Goal: Information Seeking & Learning: Learn about a topic

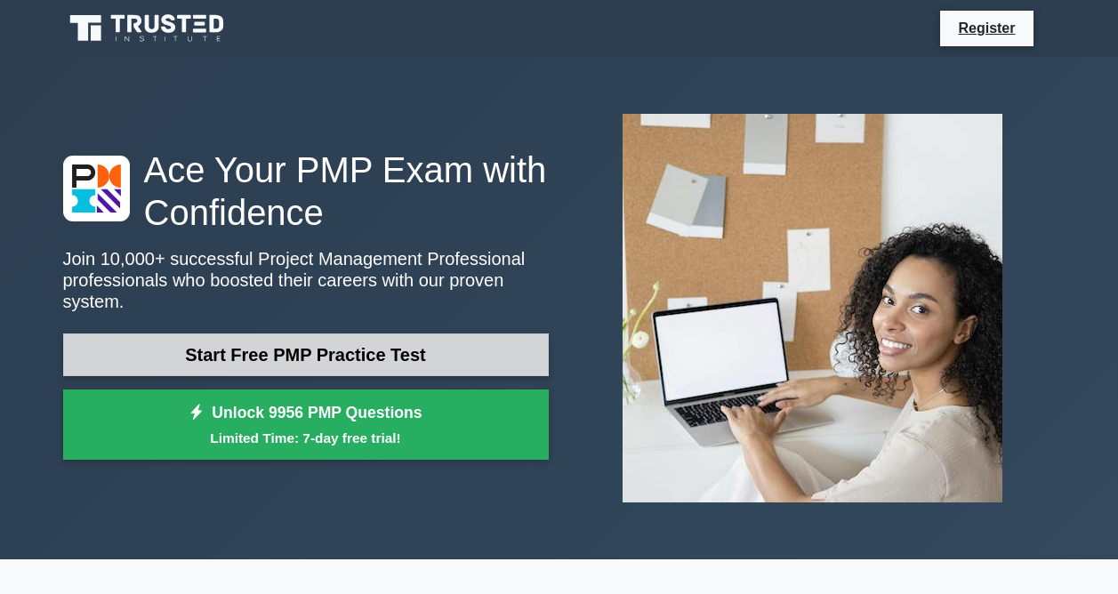
click at [350, 338] on link "Start Free PMP Practice Test" at bounding box center [306, 355] width 486 height 43
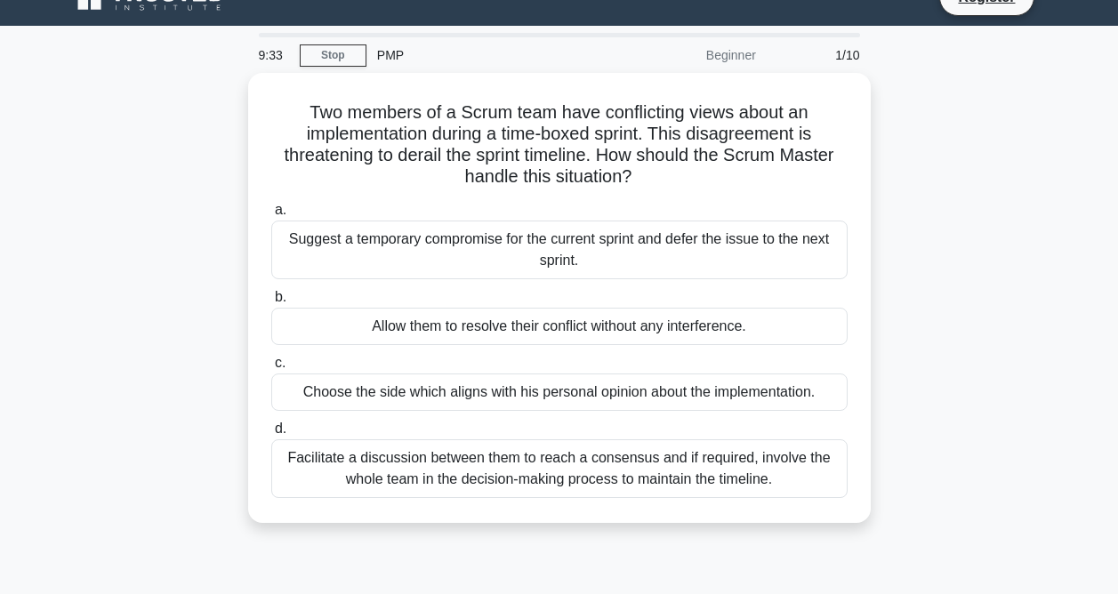
scroll to position [38, 0]
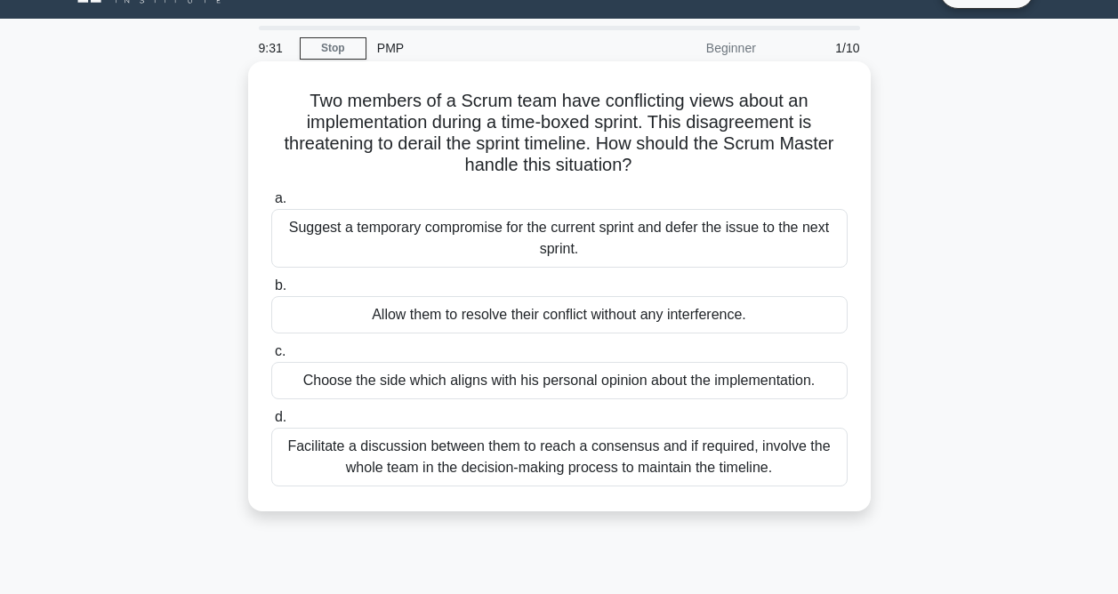
click at [726, 466] on div "Facilitate a discussion between them to reach a consensus and if required, invo…" at bounding box center [559, 457] width 576 height 59
click at [271, 423] on input "d. Facilitate a discussion between them to reach a consensus and if required, i…" at bounding box center [271, 418] width 0 height 12
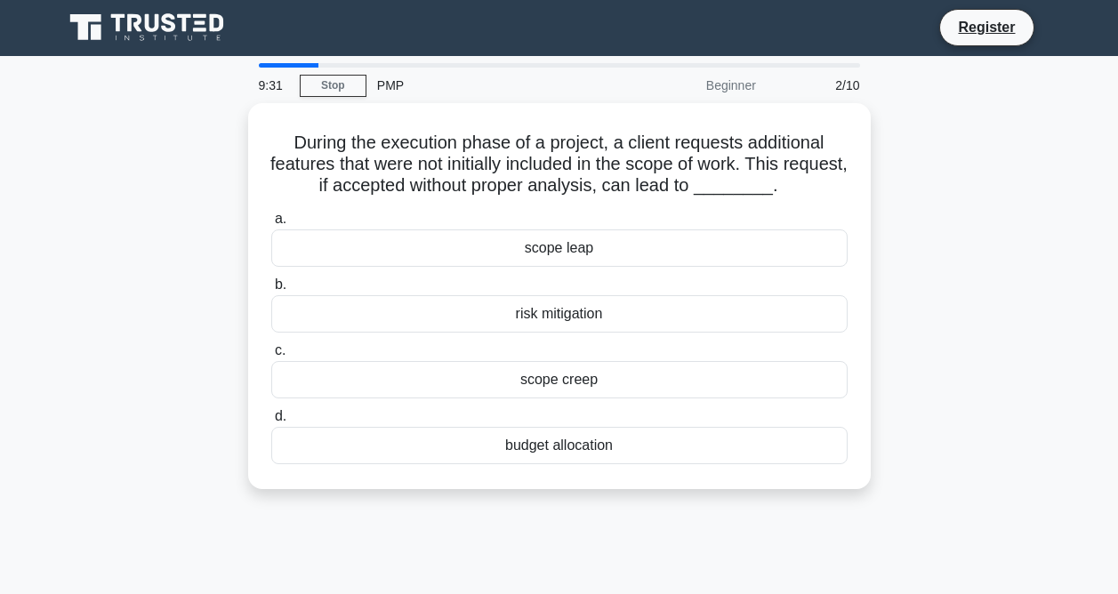
scroll to position [0, 0]
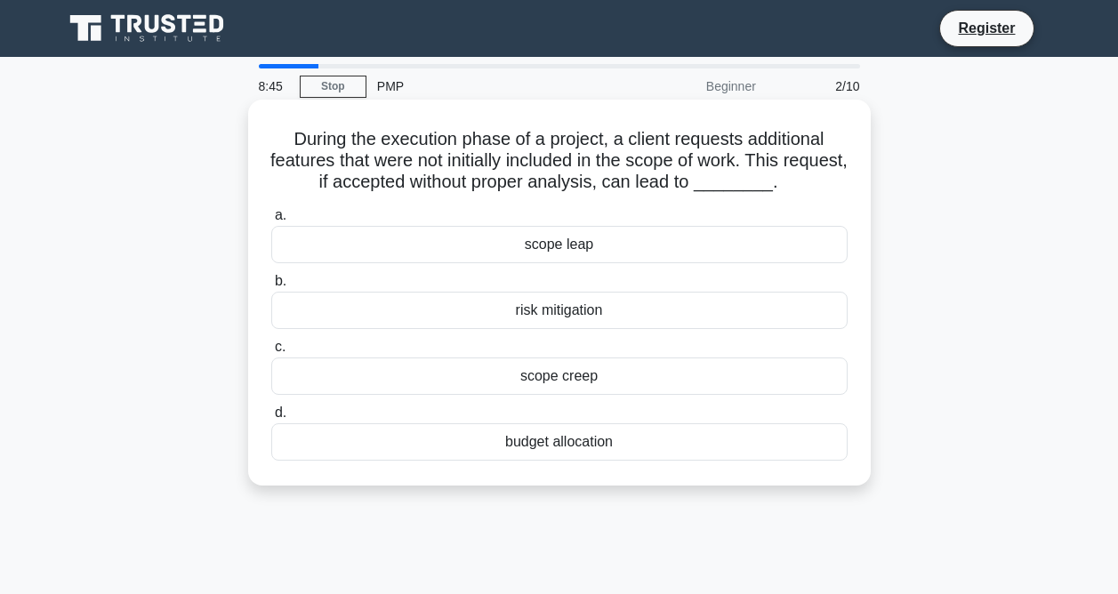
click at [622, 456] on div "budget allocation" at bounding box center [559, 441] width 576 height 37
click at [271, 419] on input "d. budget allocation" at bounding box center [271, 413] width 0 height 12
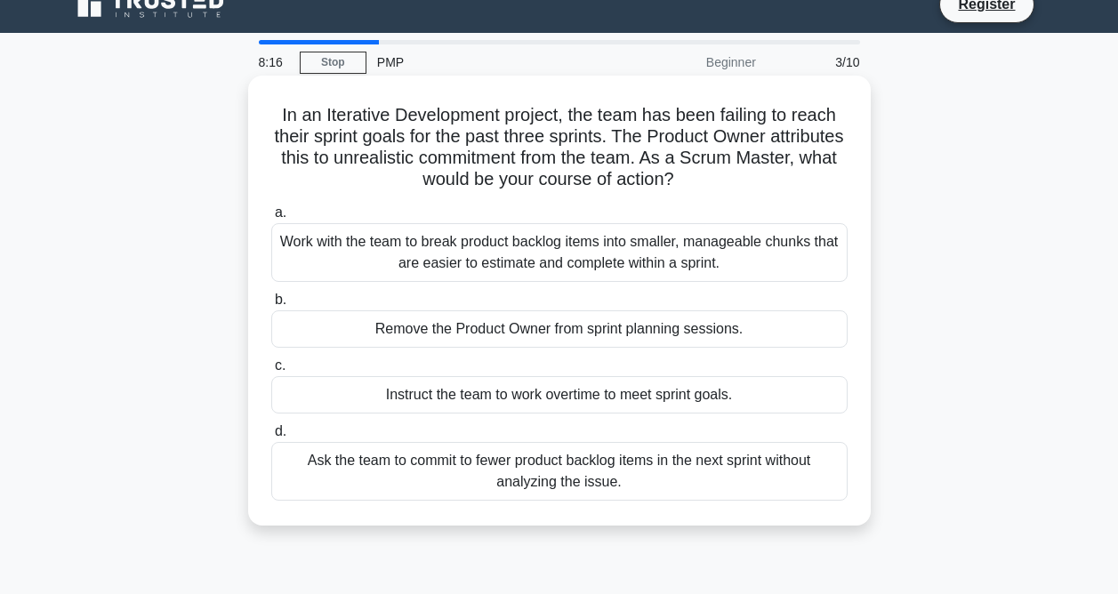
scroll to position [26, 0]
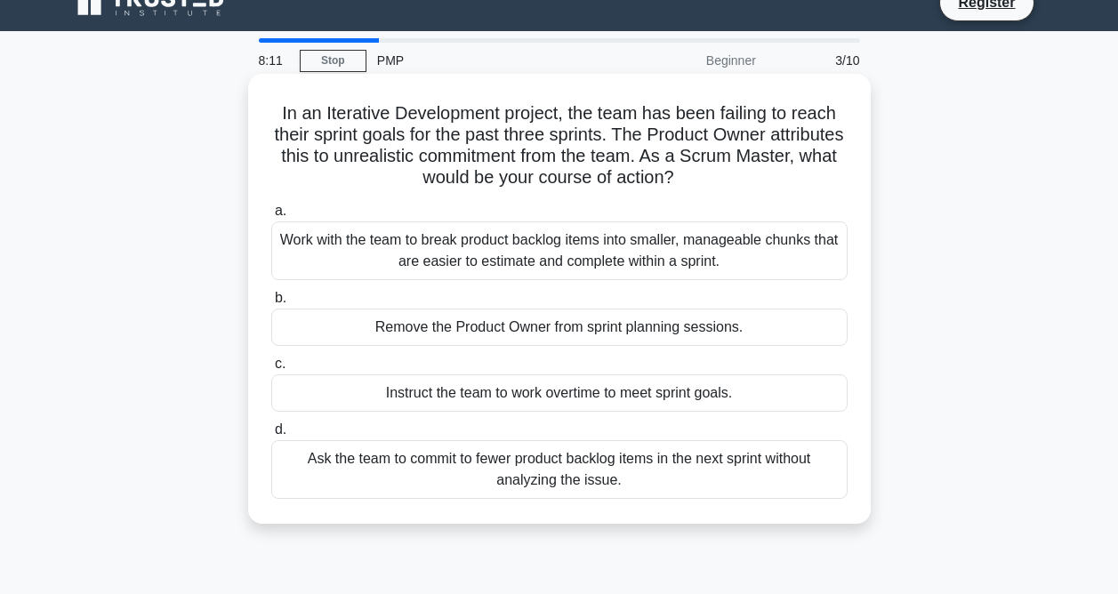
click at [661, 241] on div "Work with the team to break product backlog items into smaller, manageable chun…" at bounding box center [559, 250] width 576 height 59
click at [271, 217] on input "a. Work with the team to break product backlog items into smaller, manageable c…" at bounding box center [271, 211] width 0 height 12
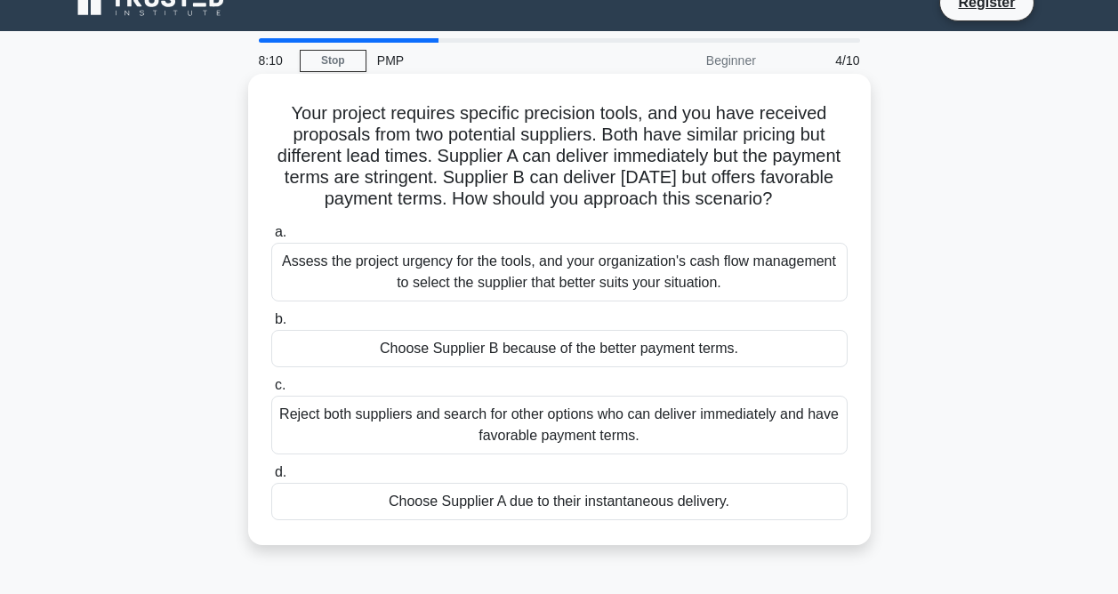
scroll to position [0, 0]
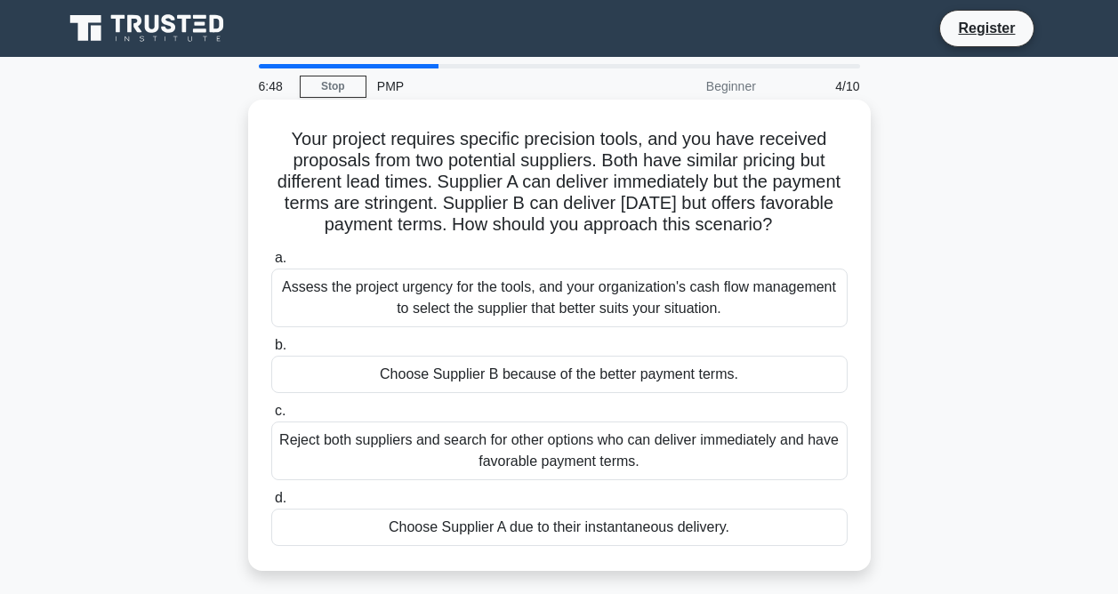
click at [307, 139] on h5 "Your project requires specific precision tools, and you have received proposals…" at bounding box center [560, 182] width 580 height 109
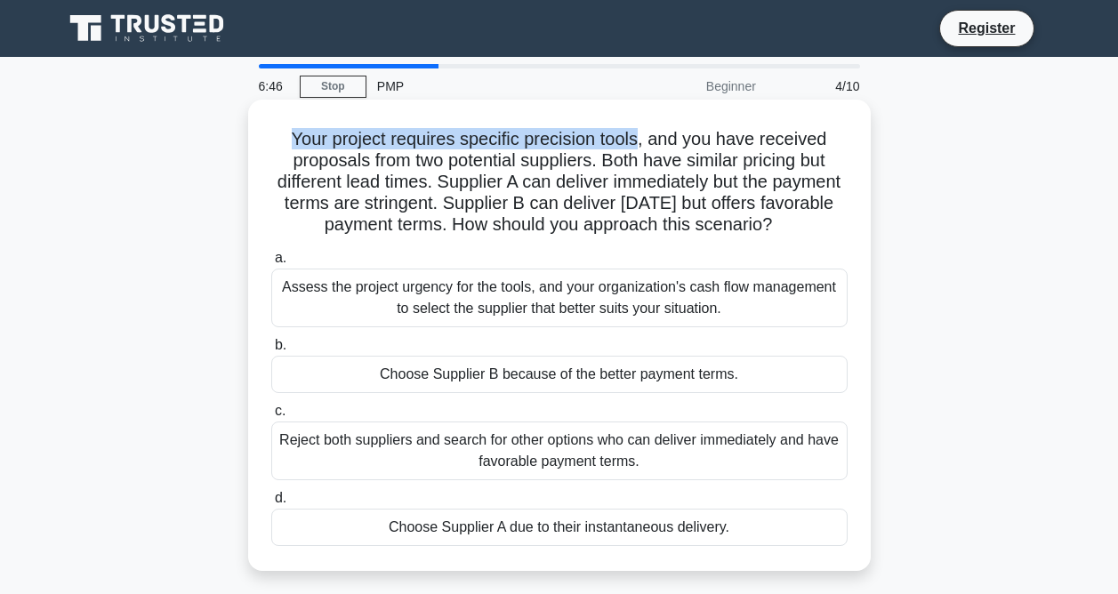
drag, startPoint x: 295, startPoint y: 138, endPoint x: 638, endPoint y: 138, distance: 342.5
click at [638, 138] on h5 "Your project requires specific precision tools, and you have received proposals…" at bounding box center [560, 182] width 580 height 109
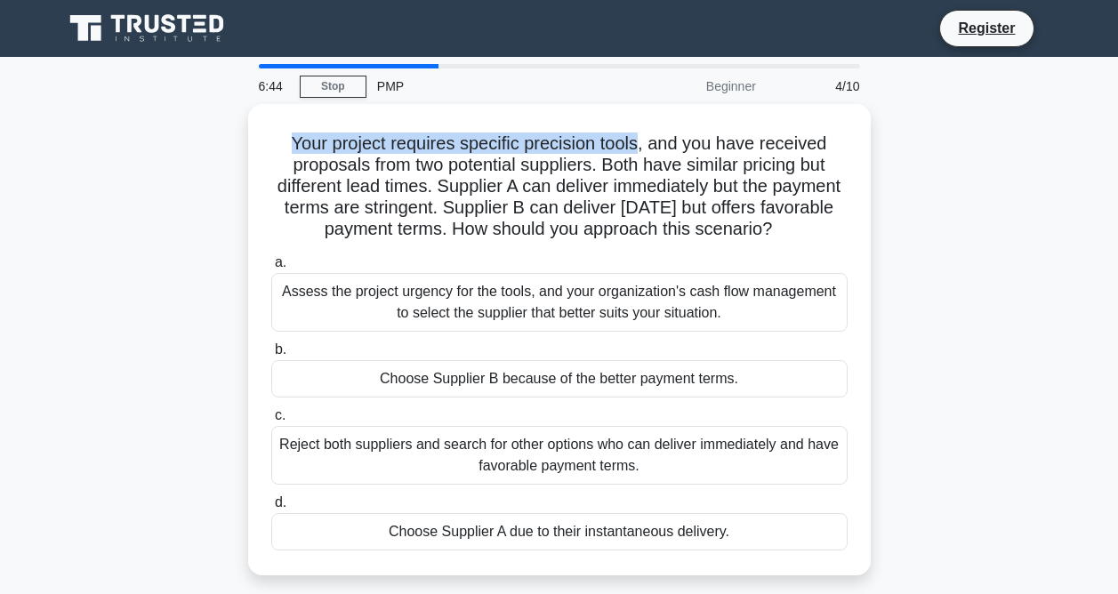
copy h5 "Your project requires specific precision tools"
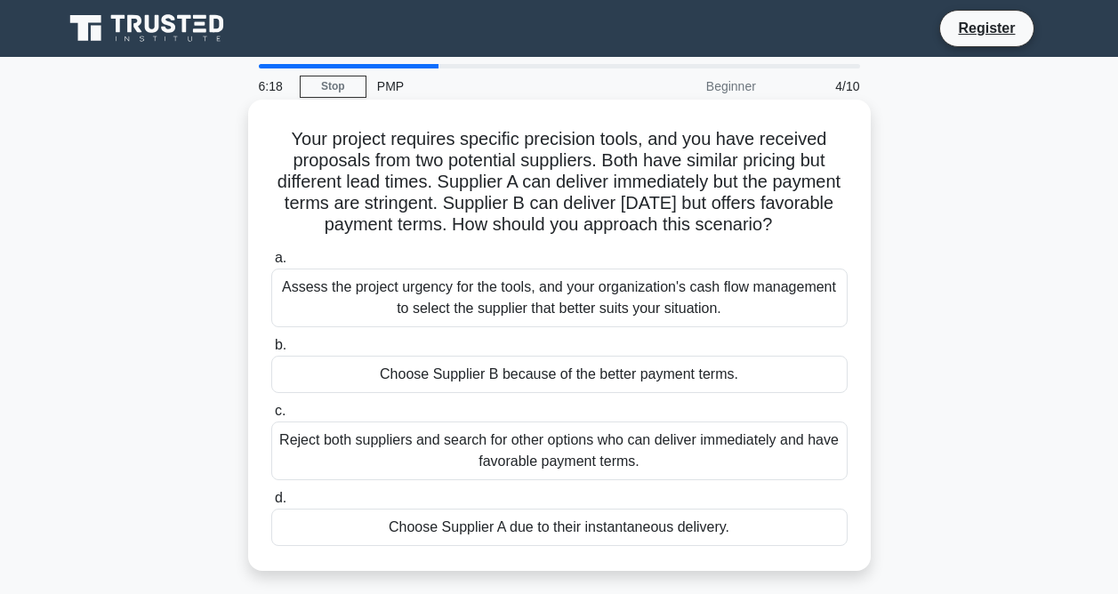
click at [415, 196] on h5 "Your project requires specific precision tools, and you have received proposals…" at bounding box center [560, 182] width 580 height 109
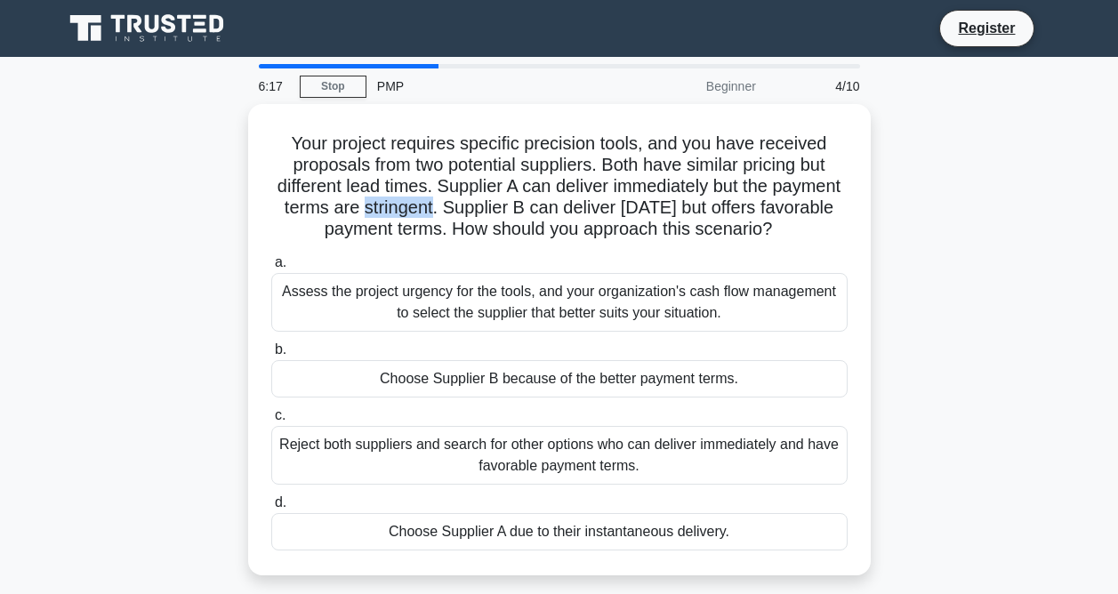
copy h5 "stringent"
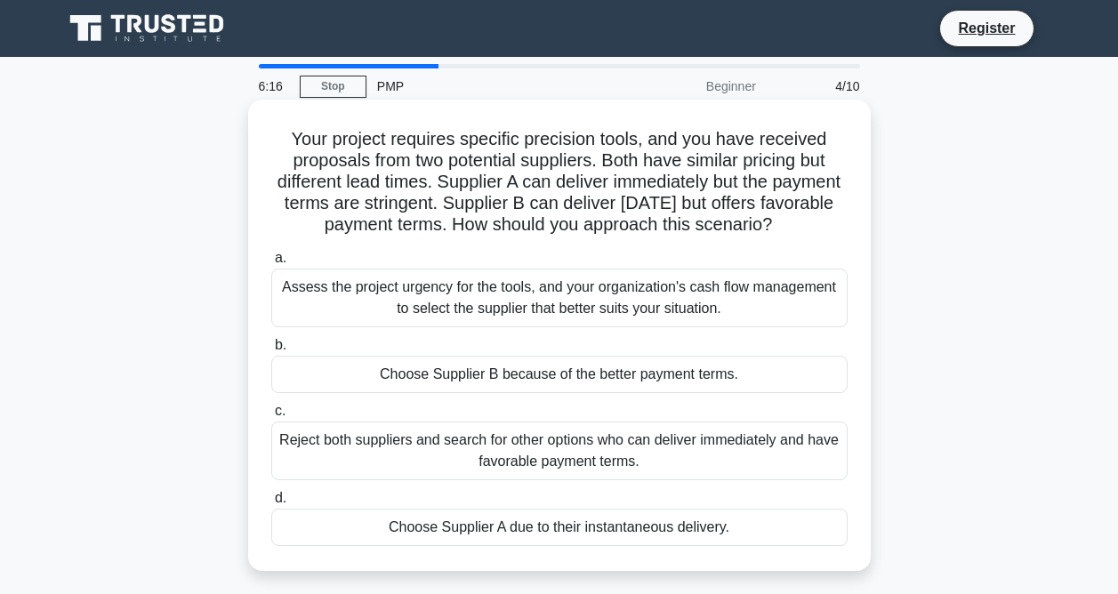
click at [342, 278] on div "Assess the project urgency for the tools, and your organization's cash flow man…" at bounding box center [559, 298] width 576 height 59
click at [271, 264] on input "a. Assess the project urgency for the tools, and your organization's cash flow …" at bounding box center [271, 259] width 0 height 12
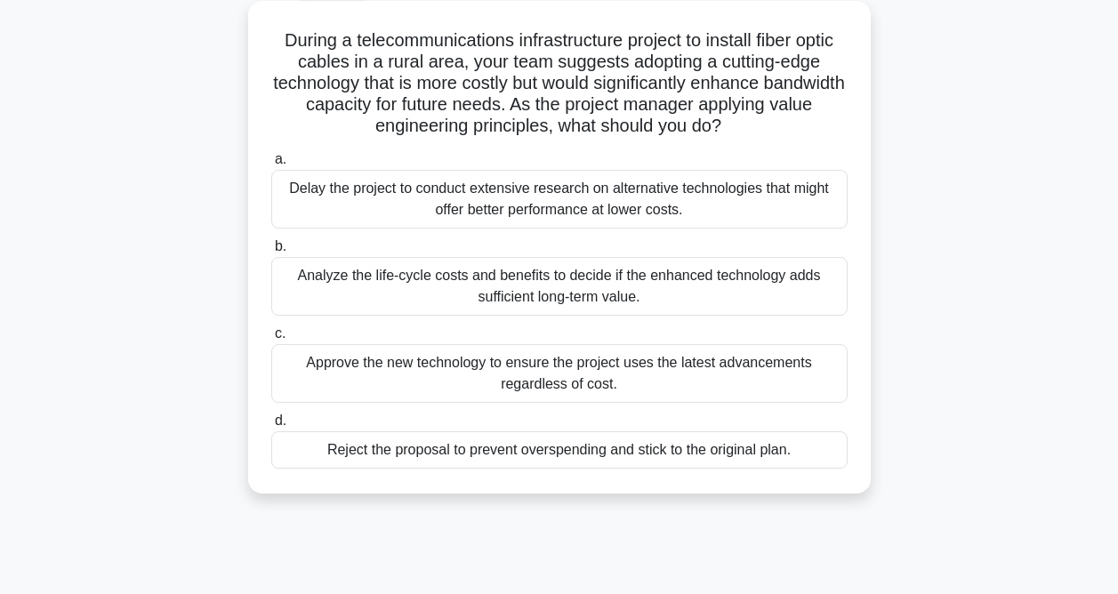
scroll to position [4, 0]
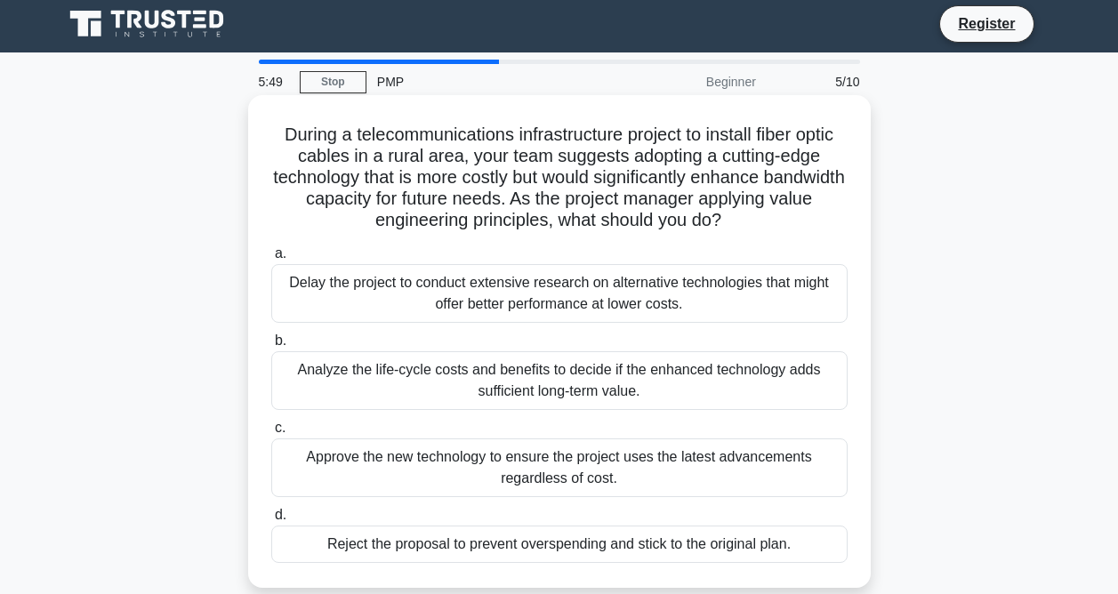
click at [635, 373] on div "Analyze the life-cycle costs and benefits to decide if the enhanced technology …" at bounding box center [559, 380] width 576 height 59
click at [271, 347] on input "b. Analyze the life-cycle costs and benefits to decide if the enhanced technolo…" at bounding box center [271, 341] width 0 height 12
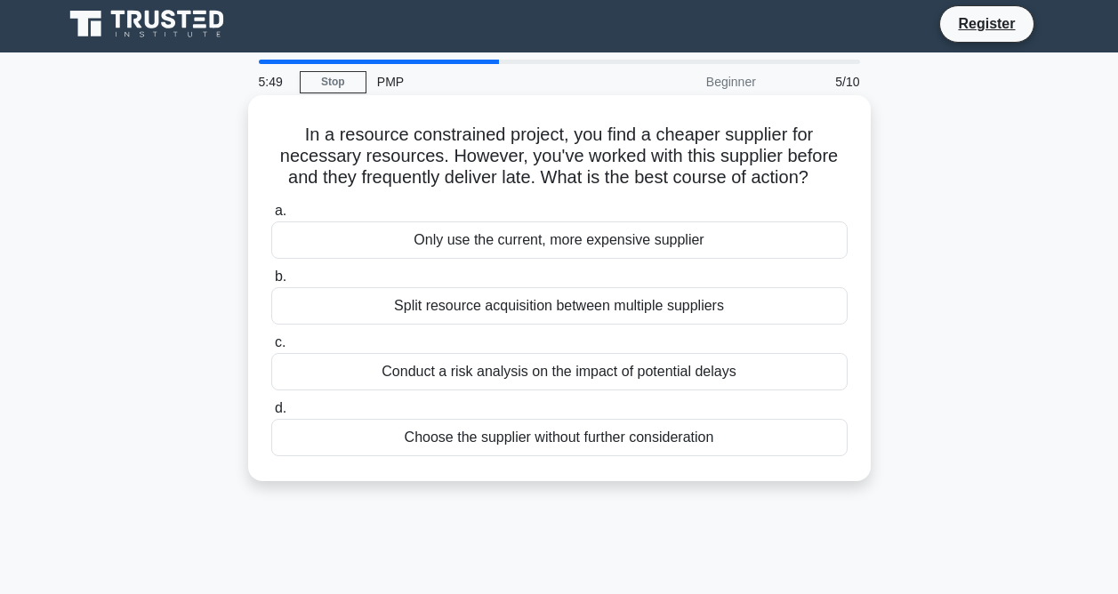
scroll to position [0, 0]
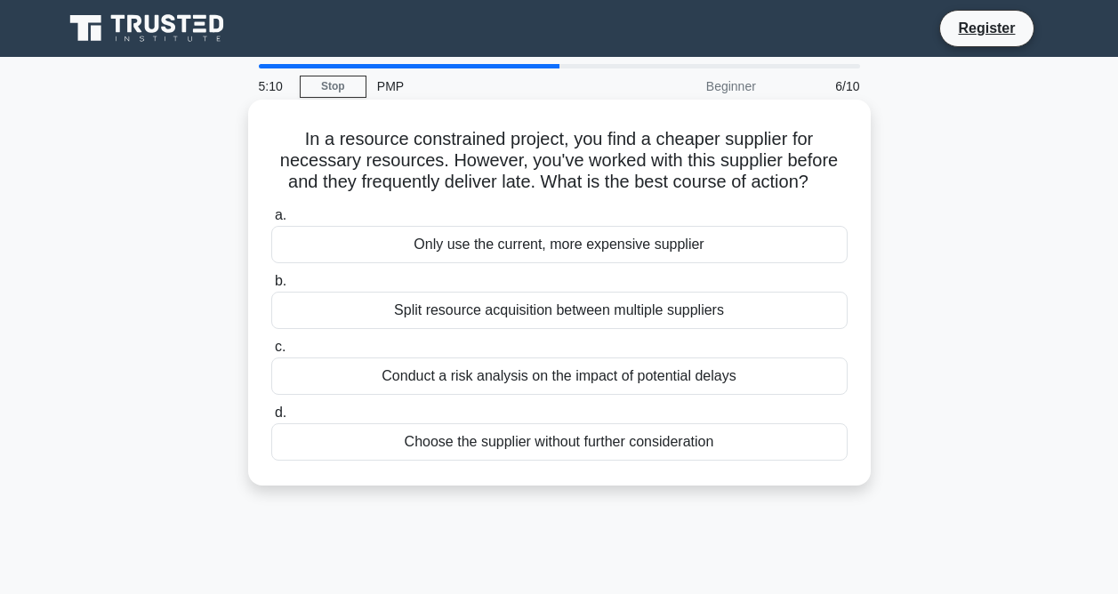
click at [757, 379] on div "Conduct a risk analysis on the impact of potential delays" at bounding box center [559, 376] width 576 height 37
click at [271, 353] on input "c. Conduct a risk analysis on the impact of potential delays" at bounding box center [271, 348] width 0 height 12
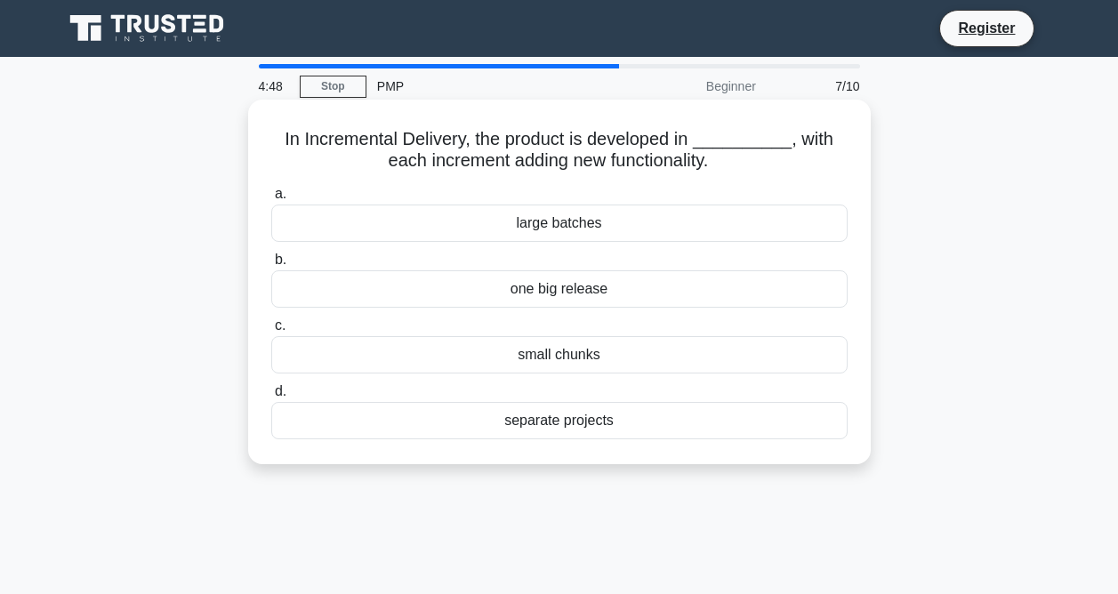
click at [630, 359] on div "small chunks" at bounding box center [559, 354] width 576 height 37
click at [271, 332] on input "c. small chunks" at bounding box center [271, 326] width 0 height 12
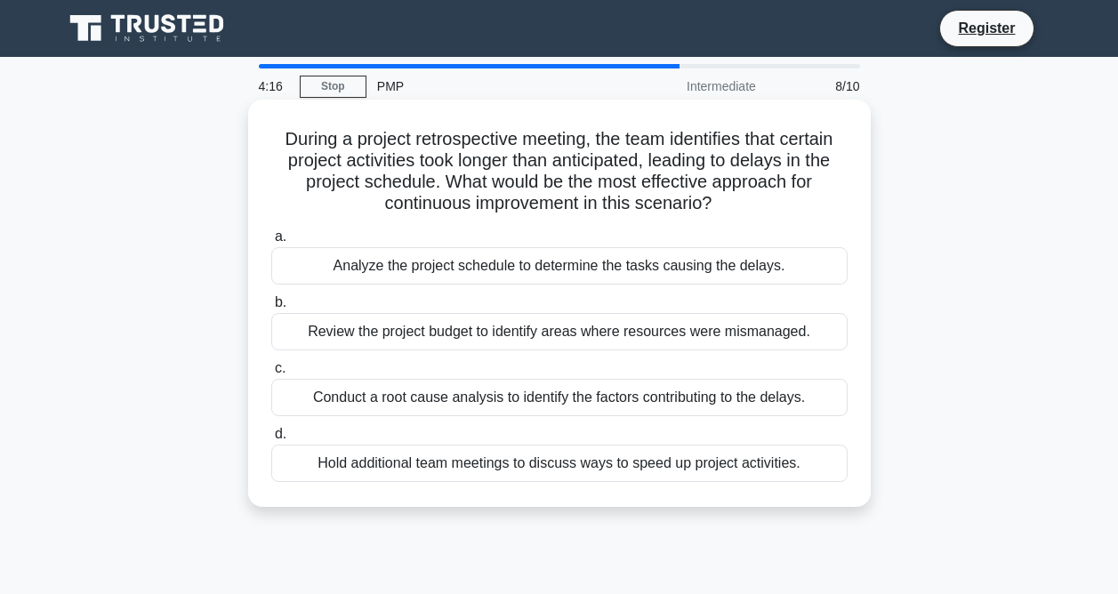
click at [733, 396] on div "Conduct a root cause analysis to identify the factors contributing to the delay…" at bounding box center [559, 397] width 576 height 37
click at [271, 374] on input "c. Conduct a root cause analysis to identify the factors contributing to the de…" at bounding box center [271, 369] width 0 height 12
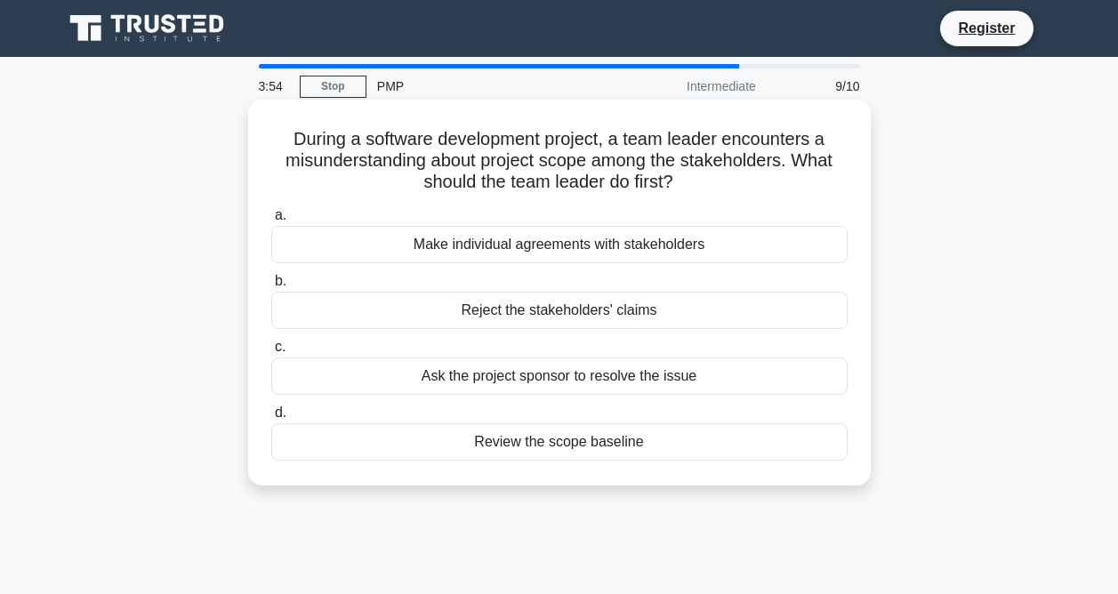
click at [622, 455] on div "Review the scope baseline" at bounding box center [559, 441] width 576 height 37
click at [271, 419] on input "d. Review the scope baseline" at bounding box center [271, 413] width 0 height 12
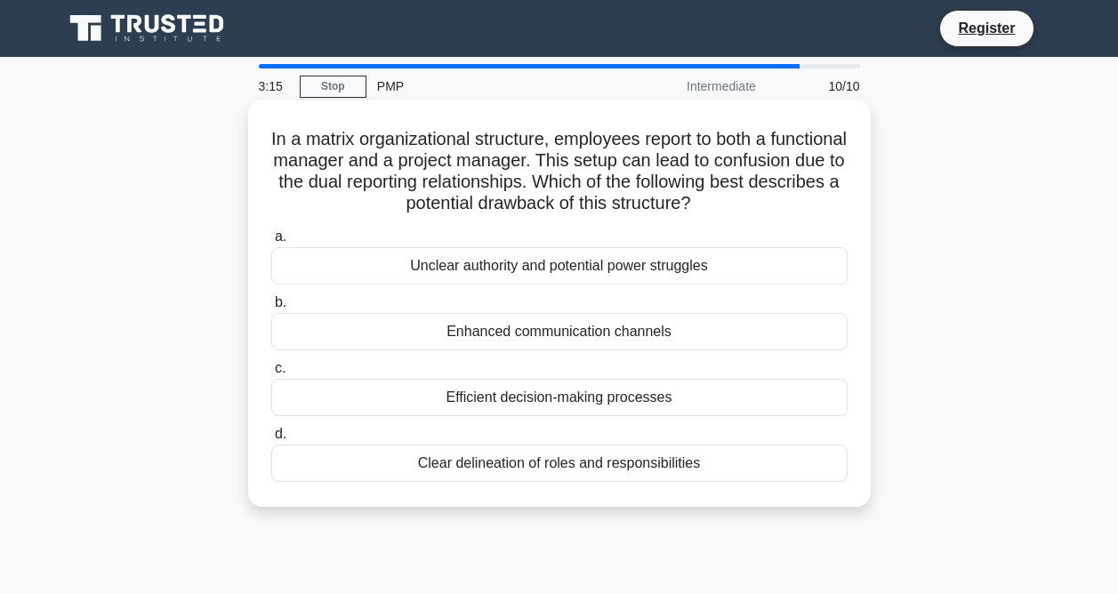
drag, startPoint x: 311, startPoint y: 141, endPoint x: 768, endPoint y: 214, distance: 462.2
click at [768, 214] on h5 "In a matrix organizational structure, employees report to both a functional man…" at bounding box center [560, 171] width 580 height 87
copy h5 "In a matrix organizational structure, employees report to both a functional man…"
click at [681, 264] on div "Unclear authority and potential power struggles" at bounding box center [559, 265] width 576 height 37
click at [271, 243] on input "a. Unclear authority and potential power struggles" at bounding box center [271, 237] width 0 height 12
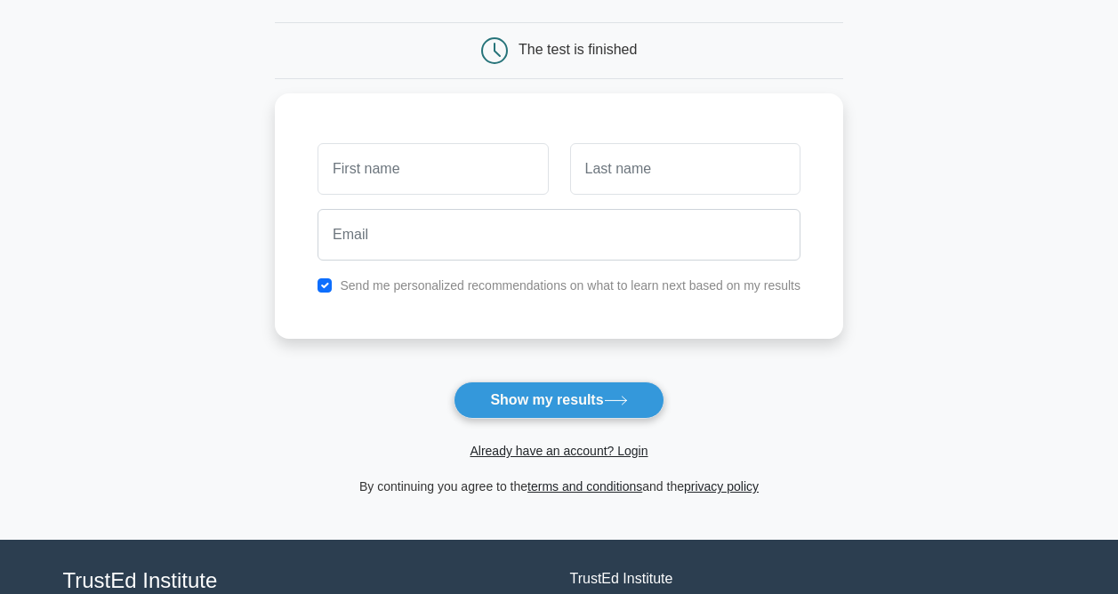
scroll to position [179, 0]
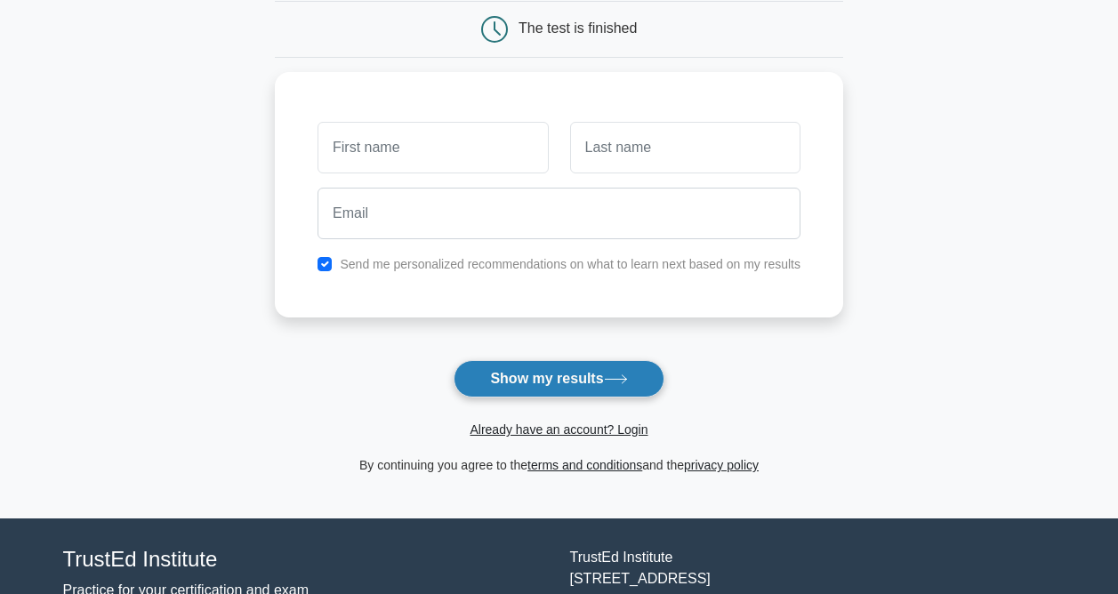
click at [557, 380] on button "Show my results" at bounding box center [559, 378] width 210 height 37
click at [769, 401] on div "Already have an account? Login" at bounding box center [559, 419] width 568 height 43
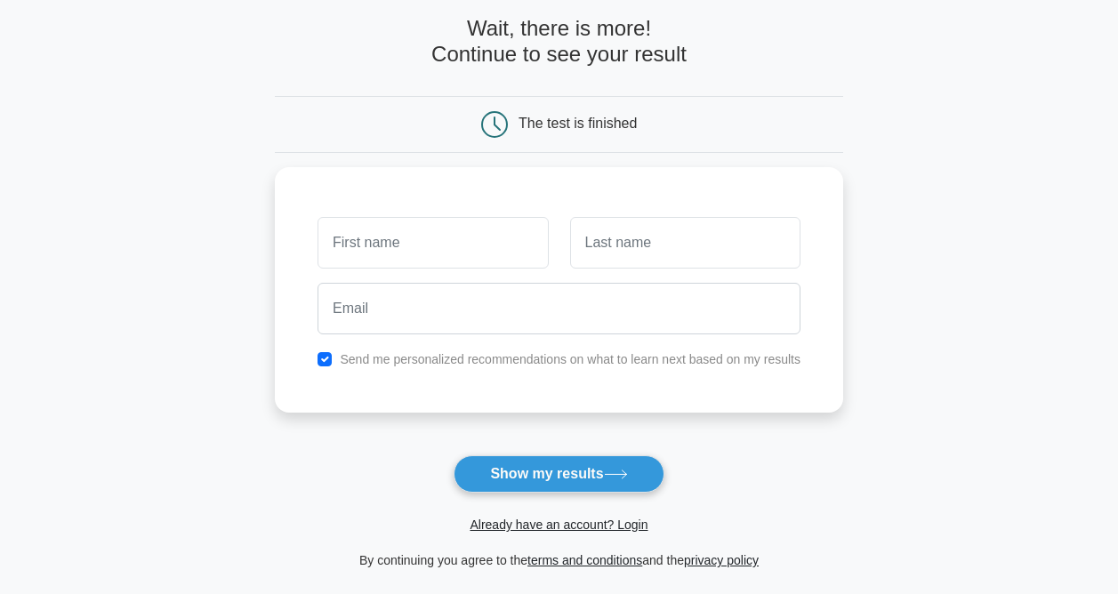
scroll to position [50, 0]
